Goal: Information Seeking & Learning: Learn about a topic

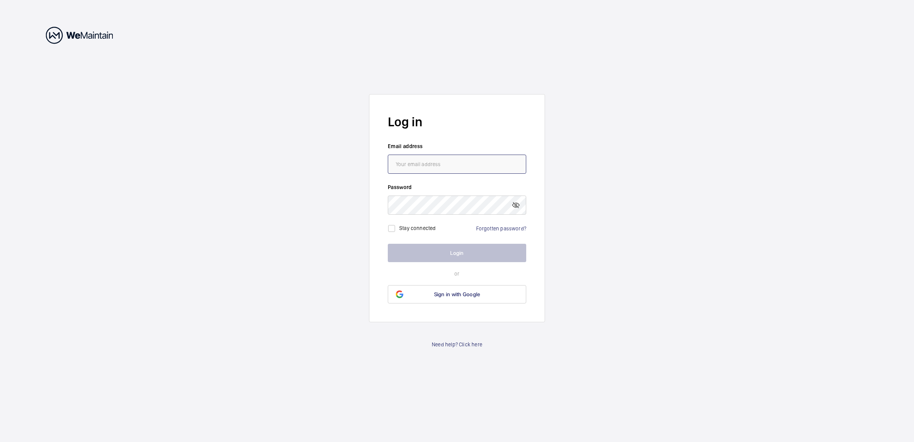
type input "[PERSON_NAME][EMAIL_ADDRESS][PERSON_NAME][DOMAIN_NAME]"
click at [458, 252] on button "Login" at bounding box center [457, 253] width 138 height 18
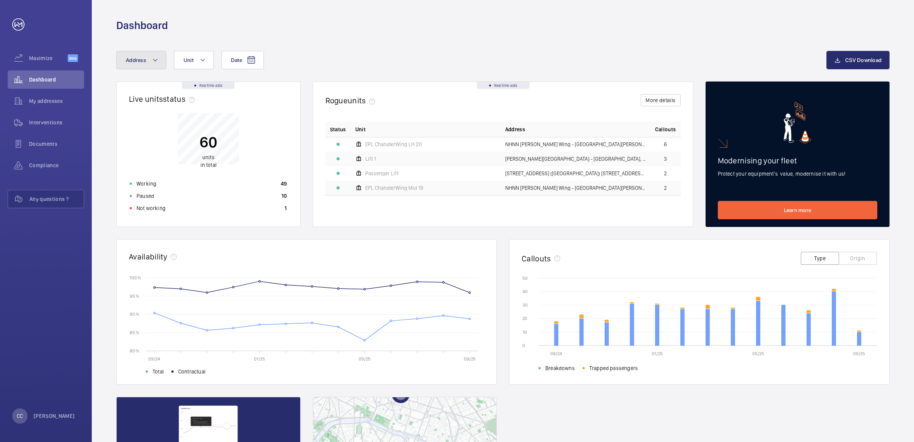
click at [136, 58] on span "Address" at bounding box center [136, 60] width 20 height 6
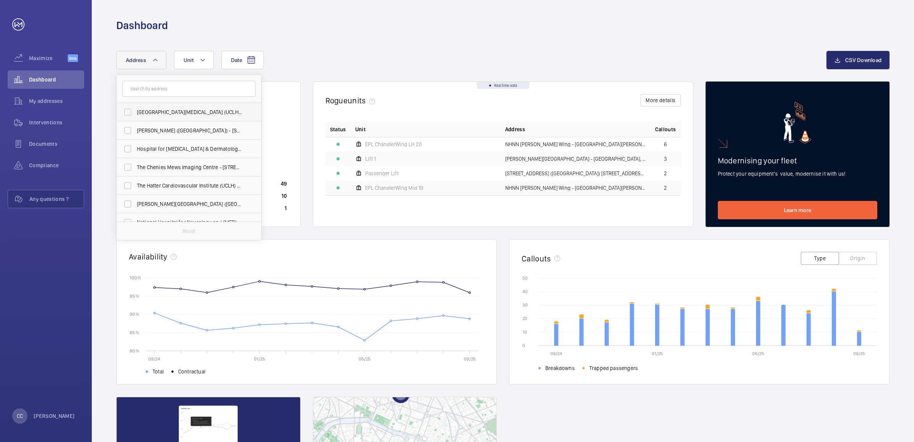
click at [136, 114] on label "[GEOGRAPHIC_DATA][MEDICAL_DATA] (UCLH) - [PERSON_NAME][GEOGRAPHIC_DATA]" at bounding box center [183, 112] width 133 height 18
click at [135, 114] on input "[GEOGRAPHIC_DATA][MEDICAL_DATA] (UCLH) - [PERSON_NAME][GEOGRAPHIC_DATA]" at bounding box center [127, 111] width 15 height 15
checkbox input "true"
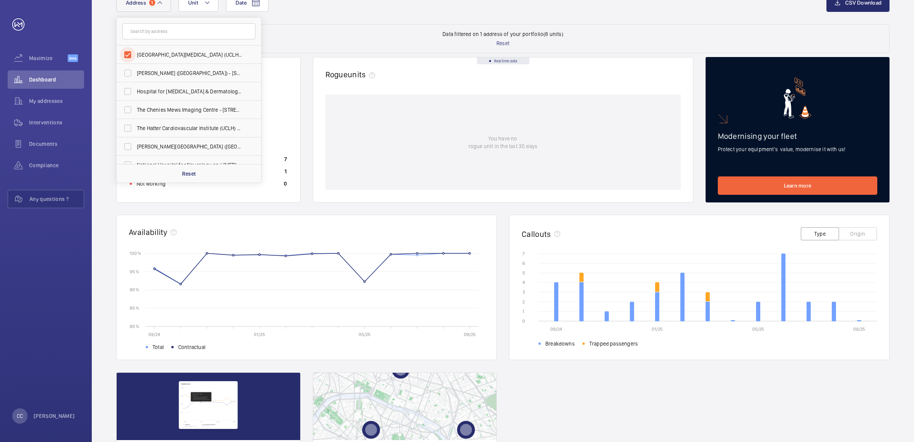
scroll to position [58, 0]
drag, startPoint x: 504, startPoint y: 213, endPoint x: 668, endPoint y: 293, distance: 182.7
click at [668, 293] on div "Real time data Live units status﻿ 8 units in total Working 7 Paused 1 Not worki…" at bounding box center [503, 287] width 774 height 461
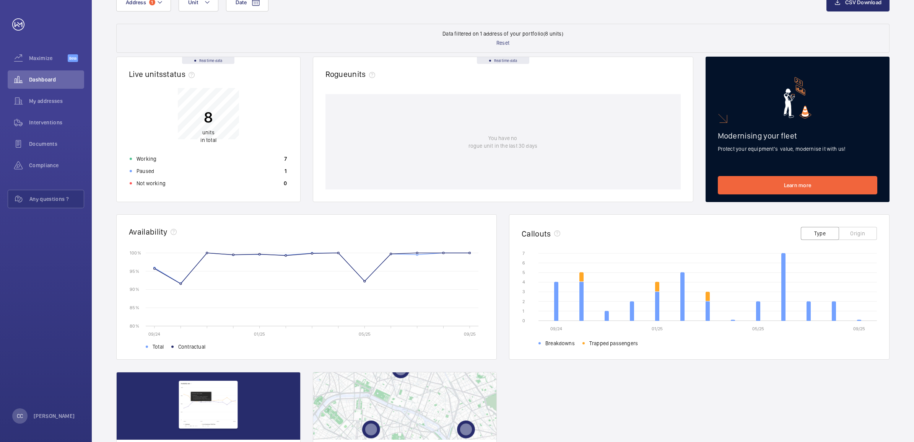
click at [508, 222] on div "Real time data Live units status﻿ 8 units in total Working 7 Paused 1 Not worki…" at bounding box center [503, 287] width 774 height 461
click at [833, 310] on icon at bounding box center [834, 310] width 4 height 19
